Goal: Task Accomplishment & Management: Use online tool/utility

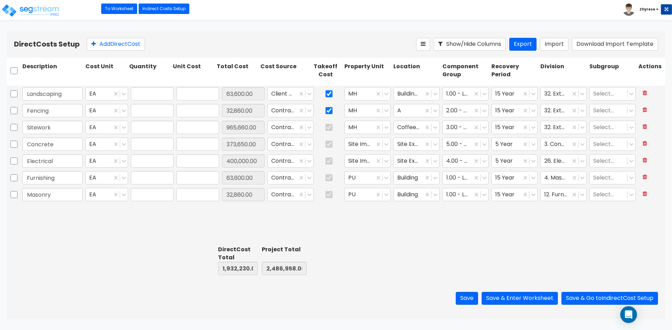
type input "1.00"
type input "63,600.00"
type input "1.00"
type input "32,860.00"
type input "1.00"
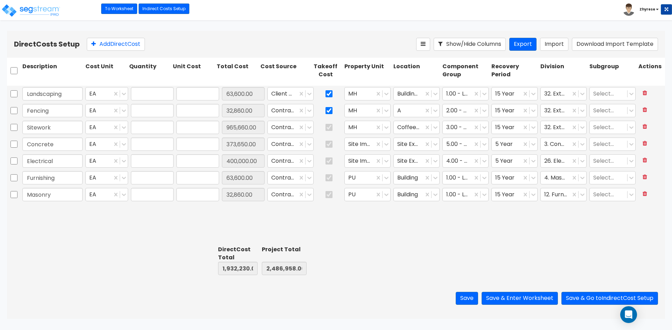
type input "965,660.00"
type input "1.00"
type input "373,650.00"
type input "1.00"
type input "400,000.00"
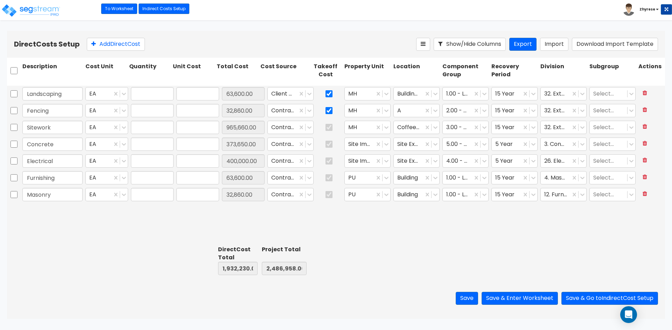
type input "1.00"
type input "63,600.00"
type input "1.00"
type input "32,860.00"
